Goal: Information Seeking & Learning: Learn about a topic

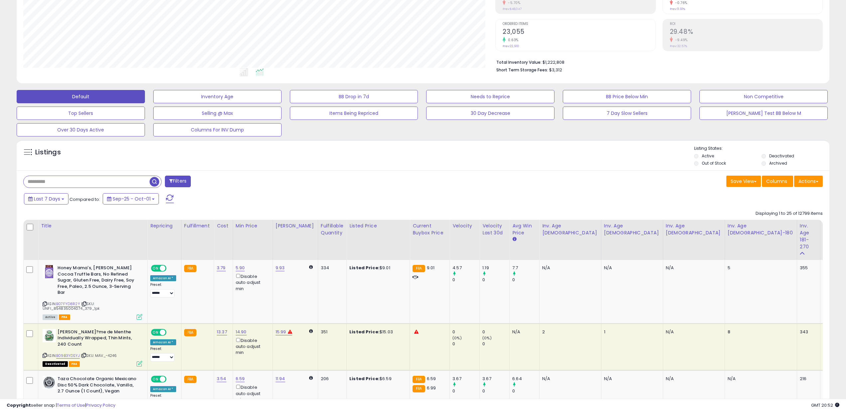
scroll to position [152, 0]
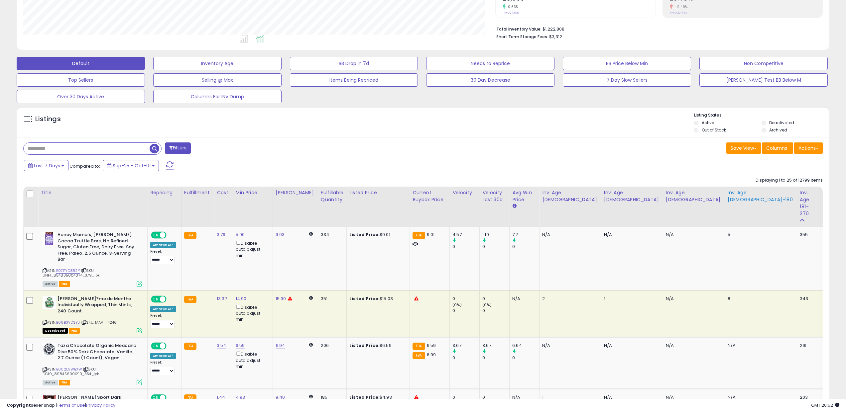
click at [727, 203] on div "Inv. Age [DEMOGRAPHIC_DATA]-180" at bounding box center [760, 196] width 66 height 14
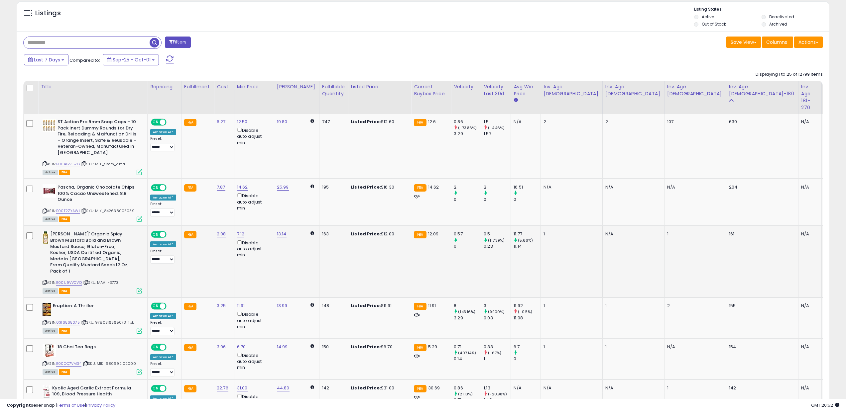
scroll to position [0, 0]
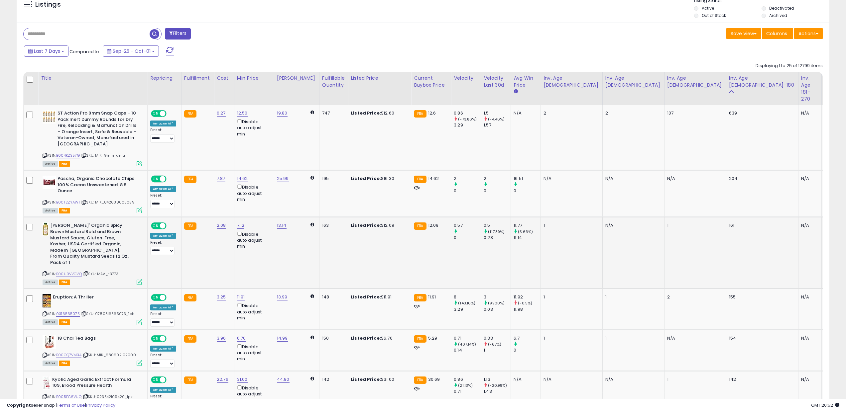
click at [64, 264] on div "ASIN: B00U9VVCVQ | SKU: MAV_-3773 Active FBA" at bounding box center [93, 254] width 100 height 62
click at [70, 271] on link "B00U9VVCVQ" at bounding box center [69, 274] width 26 height 6
drag, startPoint x: 611, startPoint y: 228, endPoint x: 602, endPoint y: 227, distance: 9.0
click at [726, 227] on td "161" at bounding box center [762, 253] width 72 height 72
click at [88, 272] on icon at bounding box center [86, 274] width 4 height 4
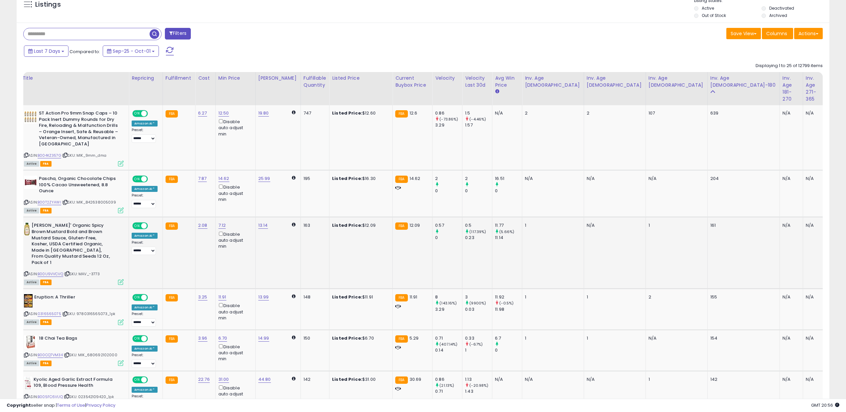
scroll to position [0, 22]
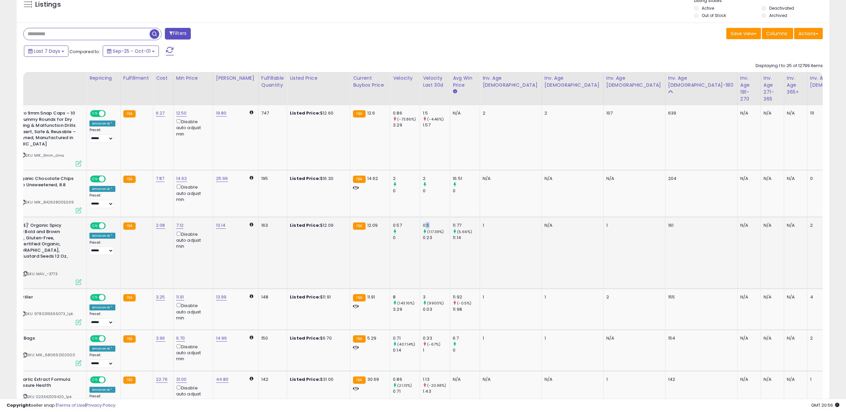
drag, startPoint x: 425, startPoint y: 226, endPoint x: 417, endPoint y: 226, distance: 8.0
click at [423, 226] on div "0.5" at bounding box center [436, 226] width 27 height 6
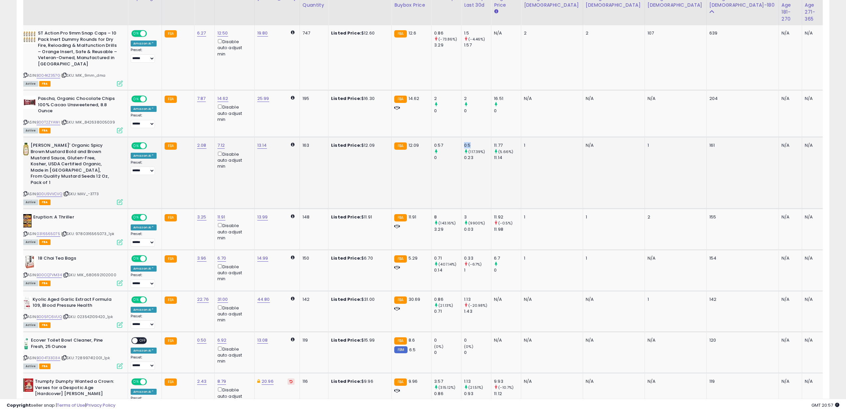
scroll to position [381, 0]
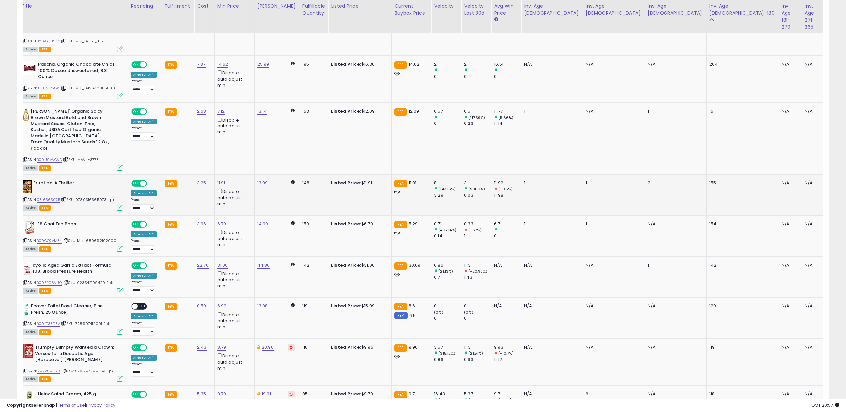
click at [462, 195] on td "3 (9900%) 0.03" at bounding box center [476, 195] width 30 height 41
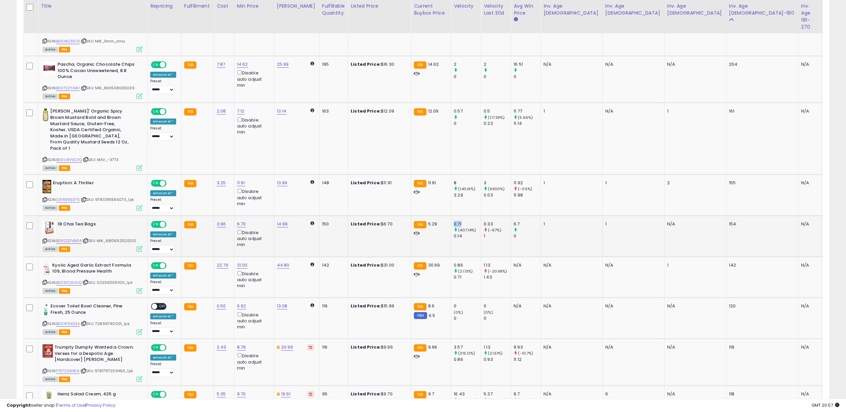
drag, startPoint x: 453, startPoint y: 218, endPoint x: 443, endPoint y: 218, distance: 9.6
click at [451, 218] on td "0.71 (407.14%) 0.14" at bounding box center [466, 236] width 30 height 41
drag, startPoint x: 516, startPoint y: 217, endPoint x: 445, endPoint y: 215, distance: 71.8
click at [445, 216] on tr "**********" at bounding box center [576, 236] width 1104 height 41
click at [451, 216] on td "0.71 (407.14%) 0.14" at bounding box center [466, 236] width 30 height 41
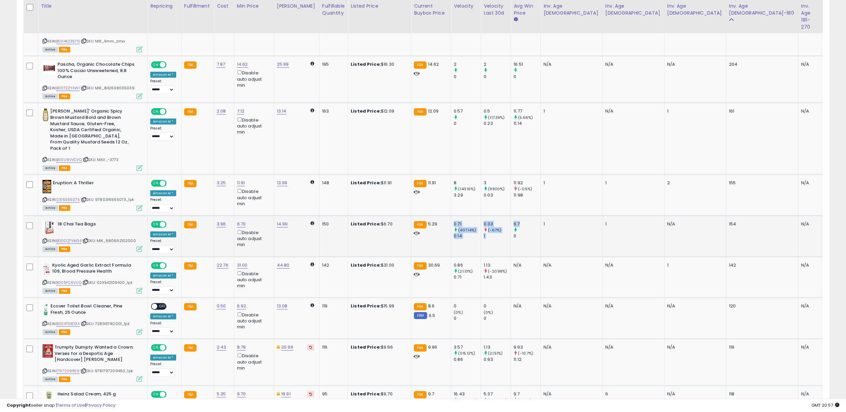
drag, startPoint x: 478, startPoint y: 215, endPoint x: 450, endPoint y: 214, distance: 28.6
click at [450, 216] on tr "**********" at bounding box center [576, 236] width 1104 height 41
drag, startPoint x: 612, startPoint y: 217, endPoint x: 606, endPoint y: 217, distance: 6.3
click at [729, 221] on div "154" at bounding box center [761, 224] width 64 height 6
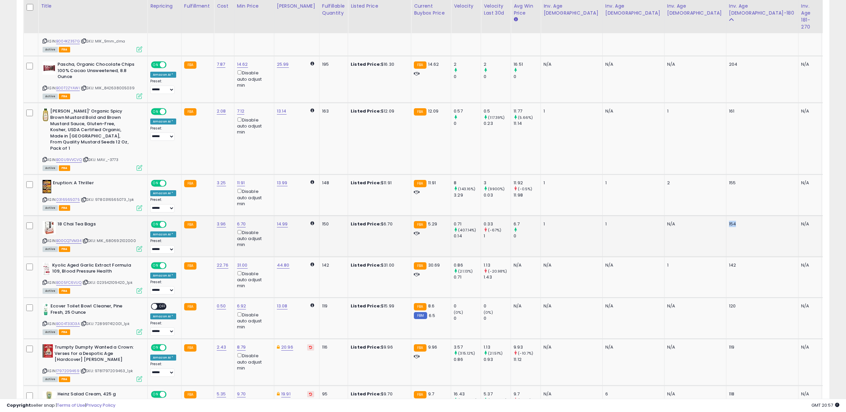
click at [729, 221] on div "154" at bounding box center [761, 224] width 64 height 6
click at [74, 238] on link "B00CQ7VM34" at bounding box center [68, 241] width 25 height 6
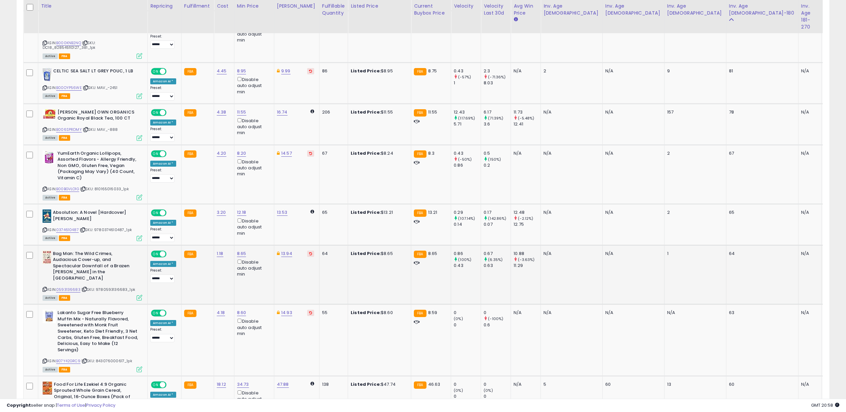
scroll to position [1276, 0]
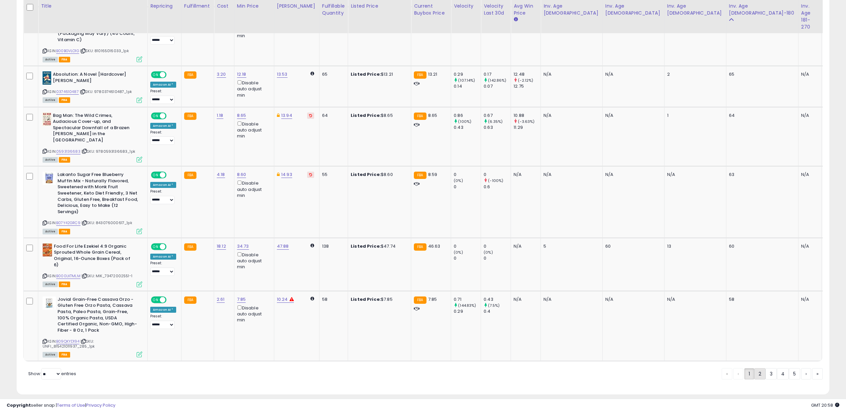
click at [754, 368] on link "2" at bounding box center [759, 373] width 11 height 11
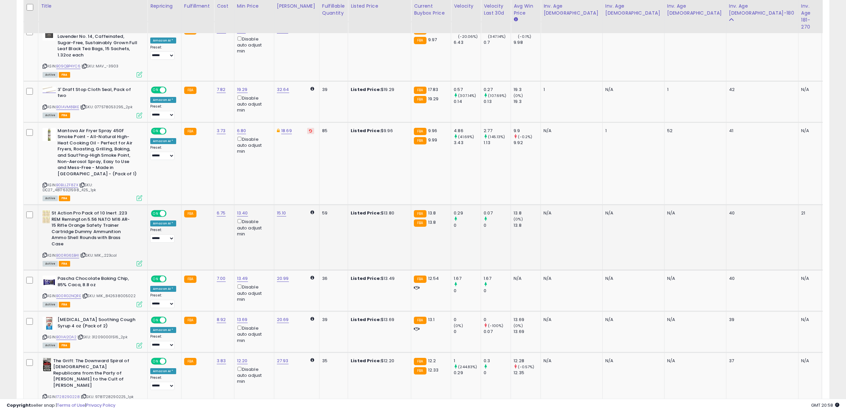
scroll to position [0, 0]
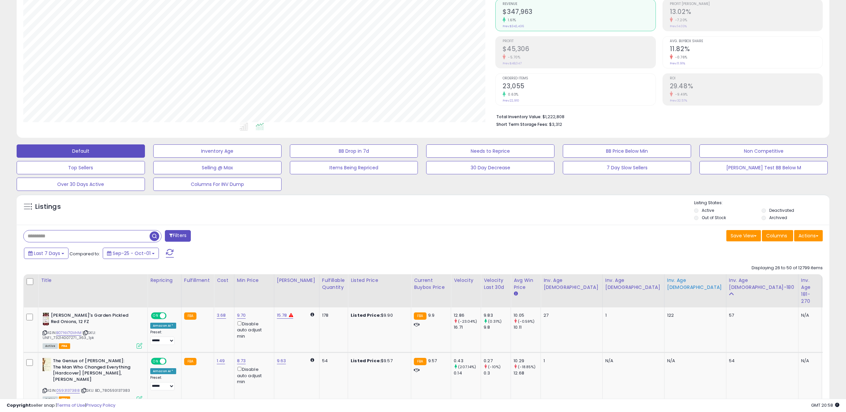
click at [667, 291] on div "Inv. Age [DEMOGRAPHIC_DATA]" at bounding box center [695, 284] width 56 height 14
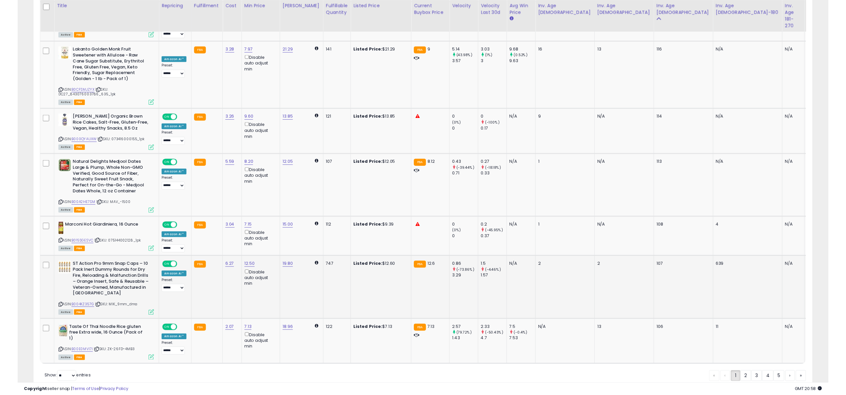
scroll to position [1365, 0]
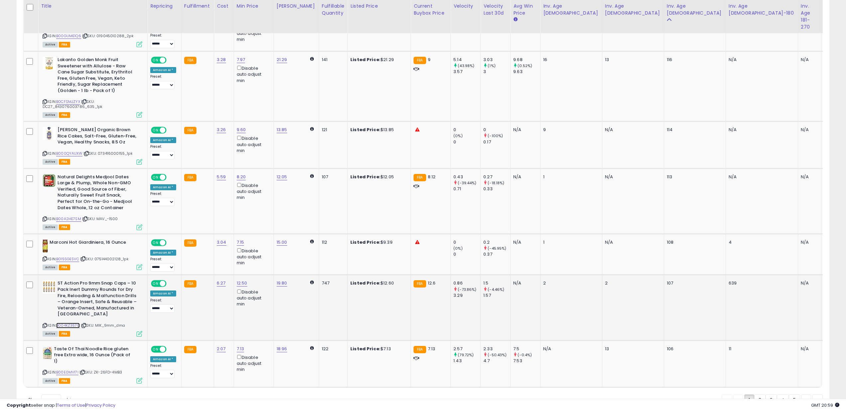
click at [73, 323] on link "B004KZ357G" at bounding box center [68, 326] width 24 height 6
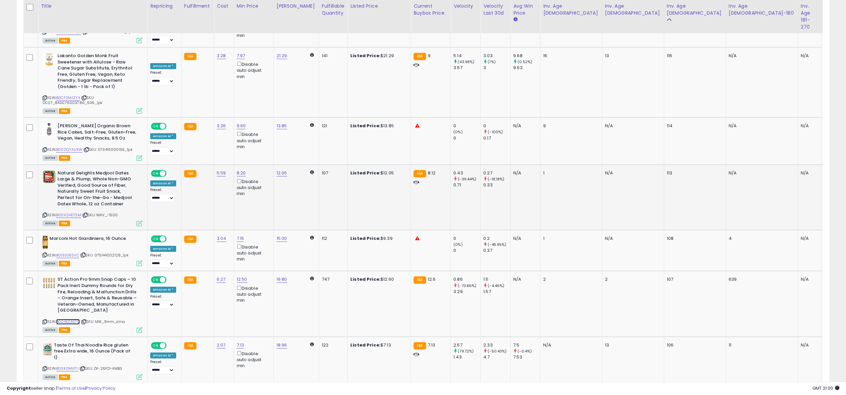
scroll to position [1373, 0]
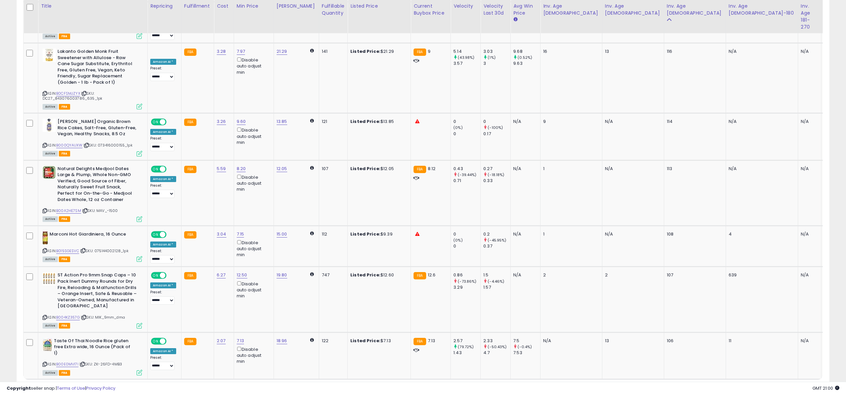
click at [758, 386] on link "2" at bounding box center [759, 391] width 11 height 11
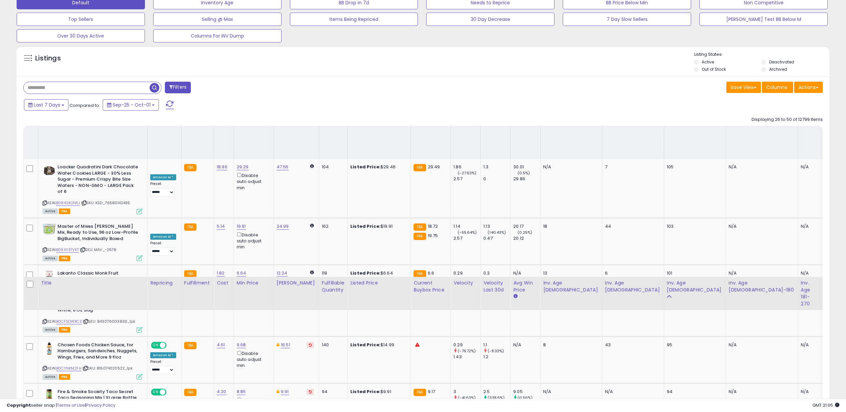
scroll to position [0, 0]
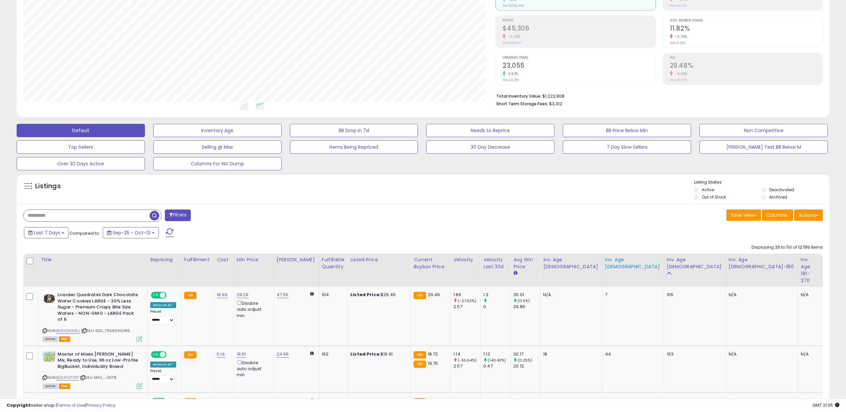
click at [605, 270] on div "Inv. Age [DEMOGRAPHIC_DATA]" at bounding box center [633, 263] width 56 height 14
